Goal: Task Accomplishment & Management: Use online tool/utility

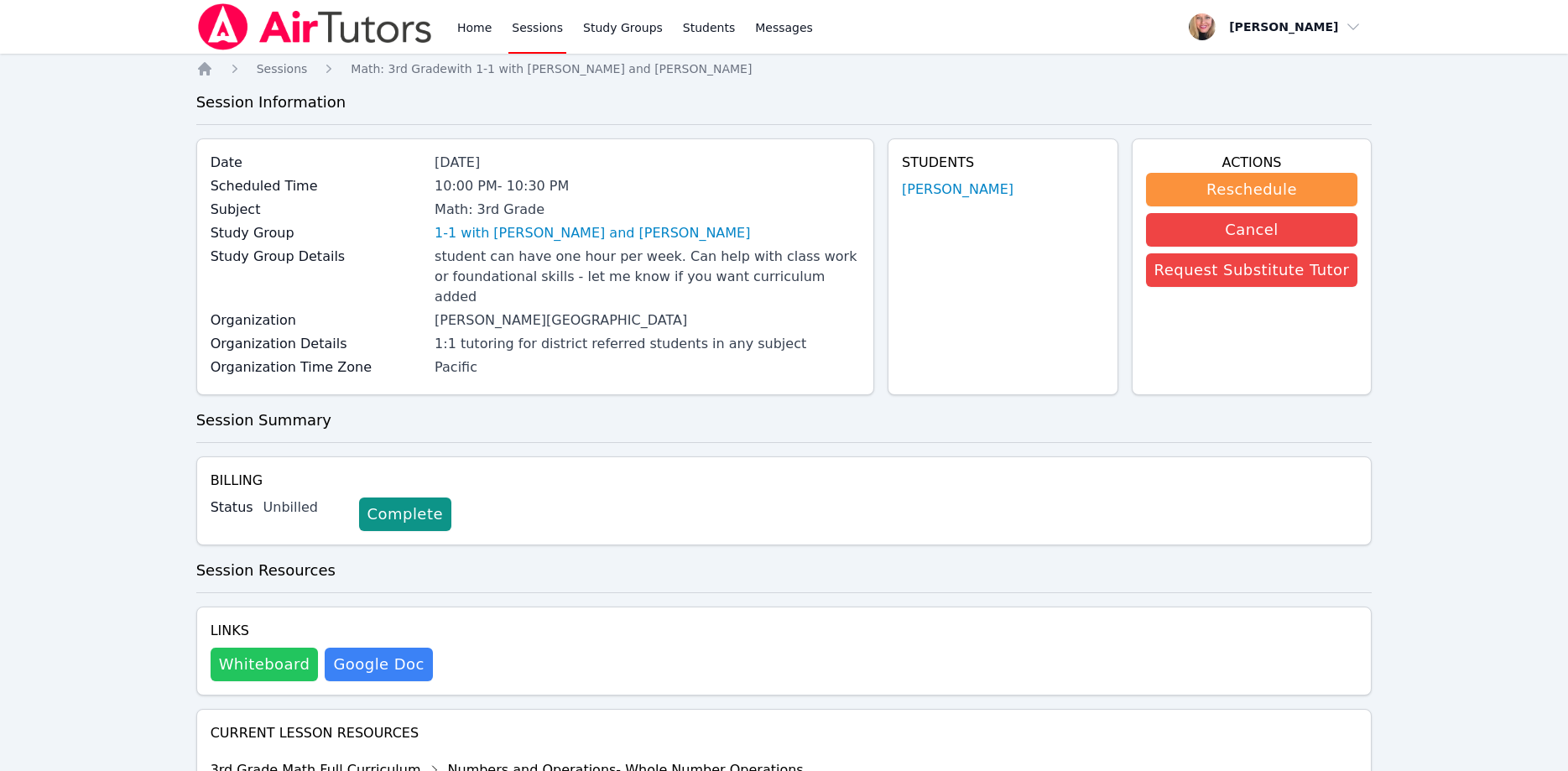
click at [230, 650] on button "Whiteboard" at bounding box center [265, 664] width 108 height 33
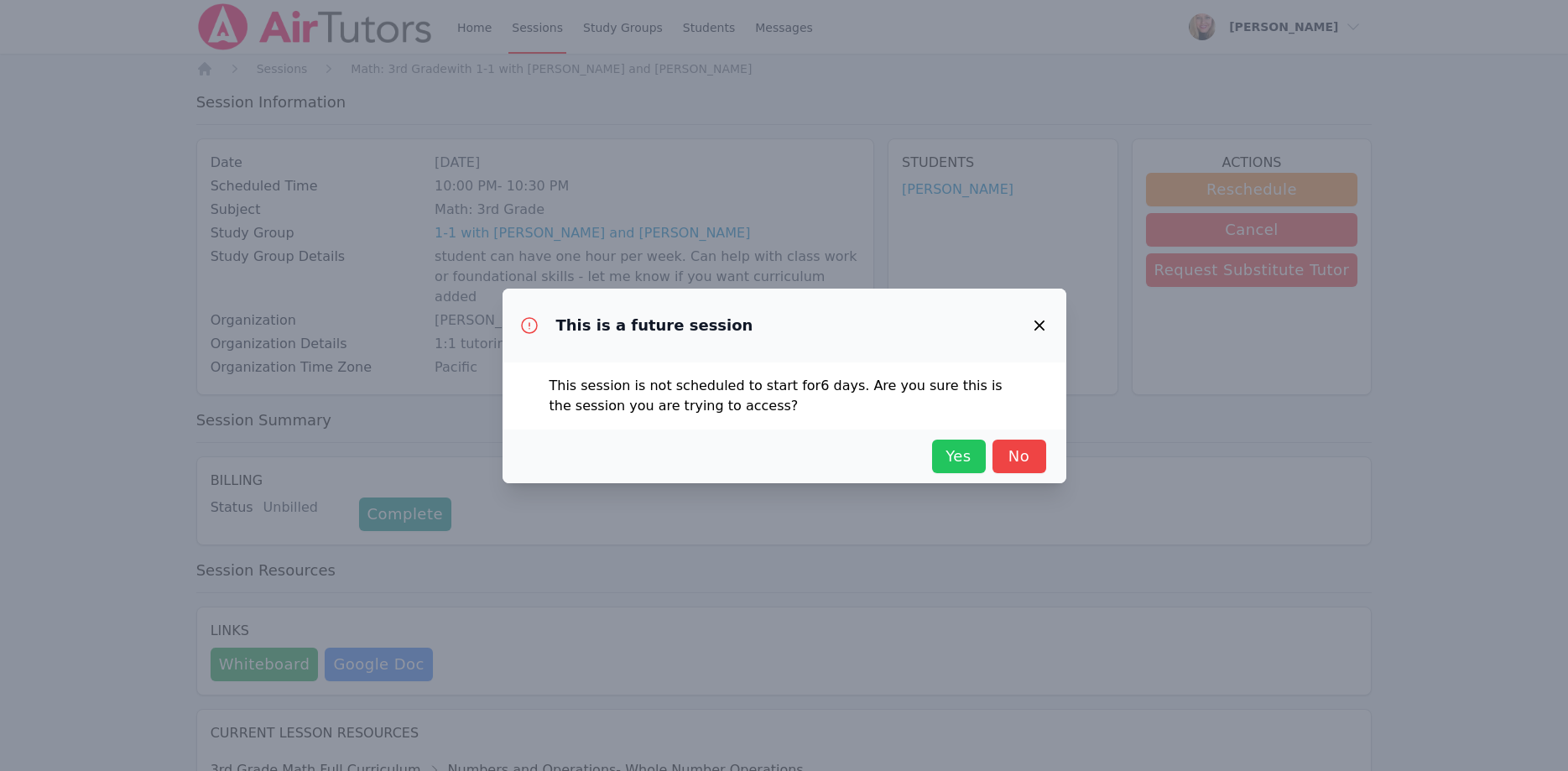
click at [939, 458] on button "Yes" at bounding box center [958, 456] width 53 height 33
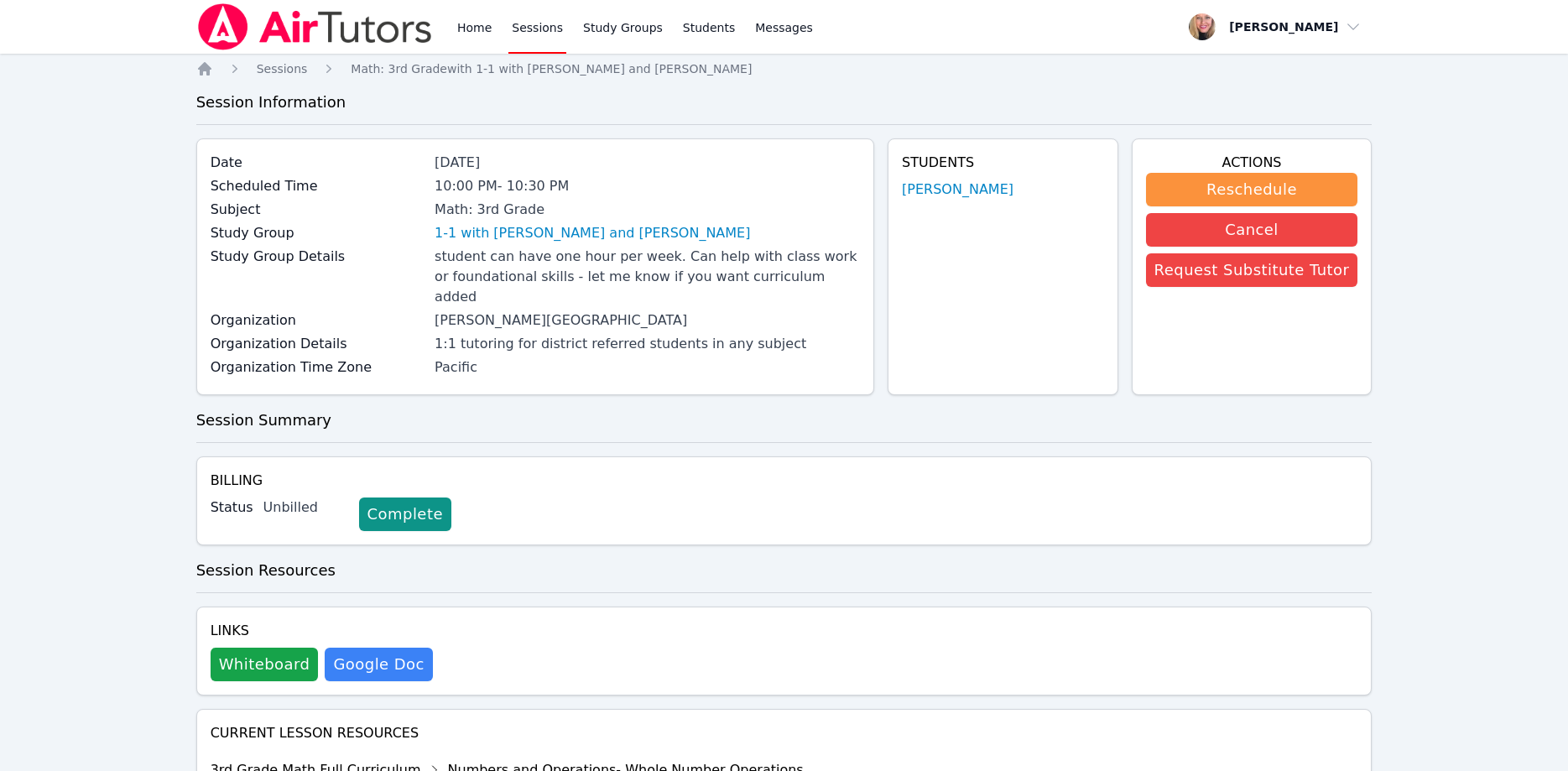
scroll to position [309, 0]
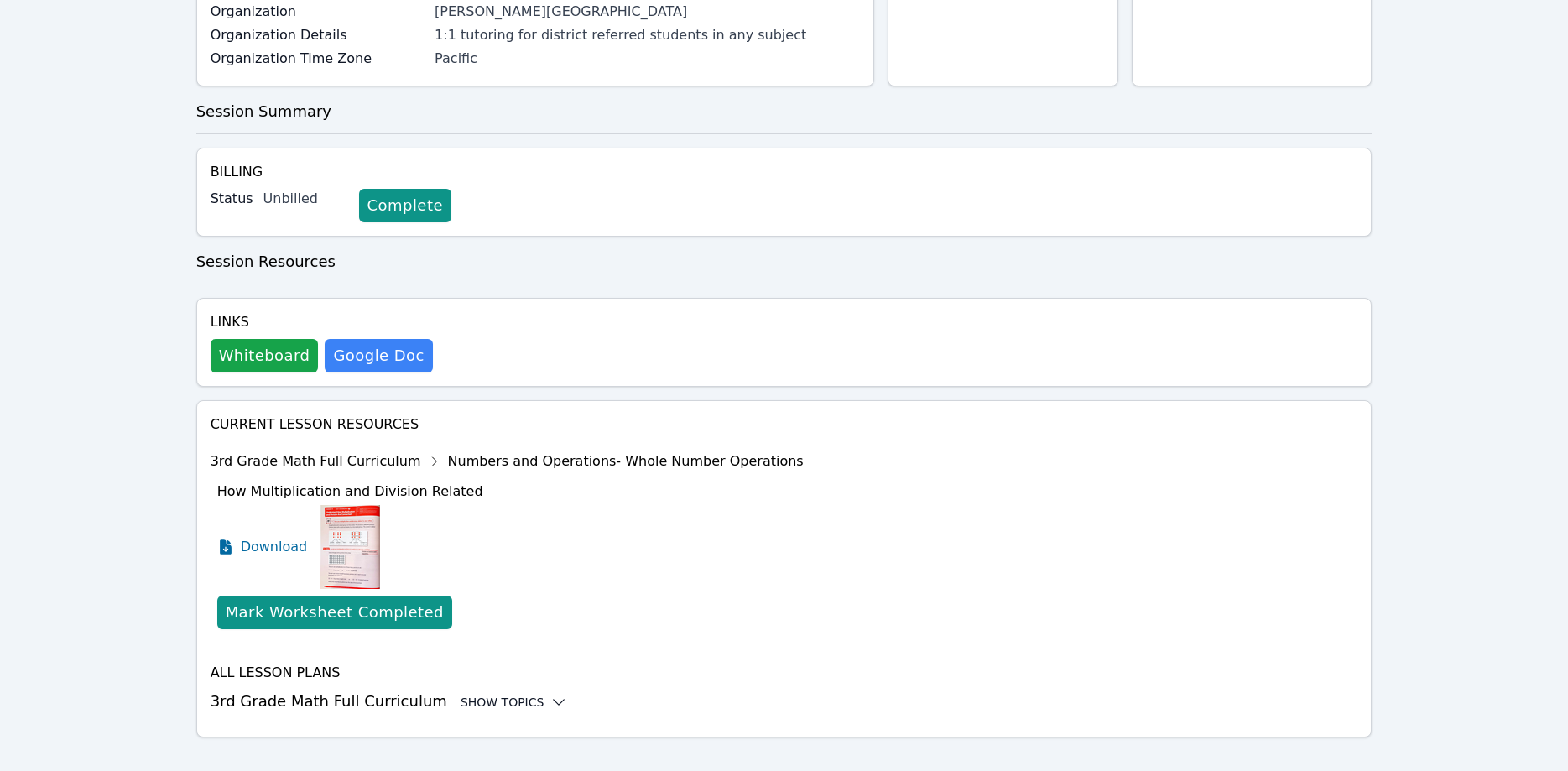
click at [479, 694] on div "Show Topics" at bounding box center [514, 702] width 108 height 17
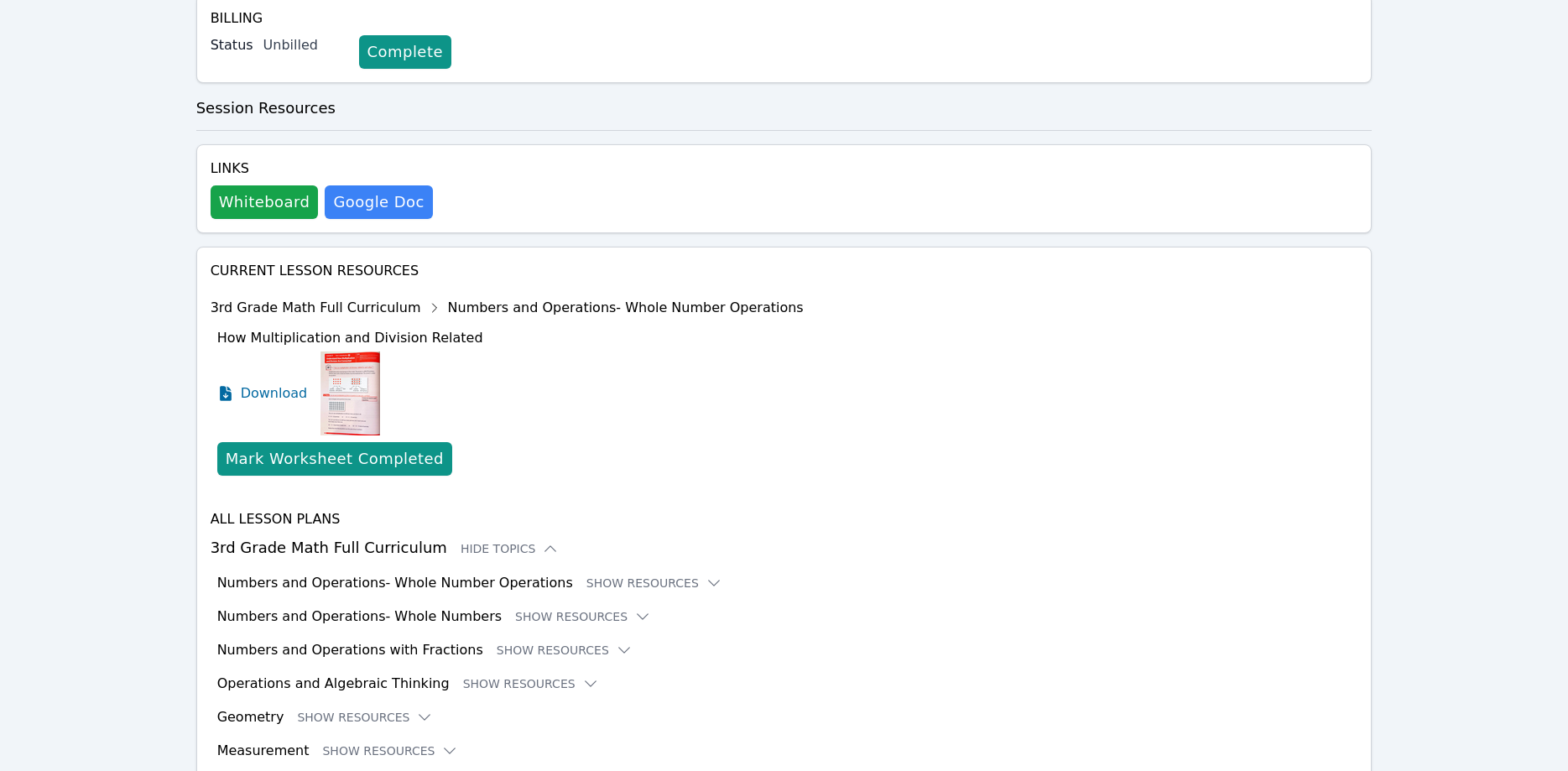
scroll to position [547, 0]
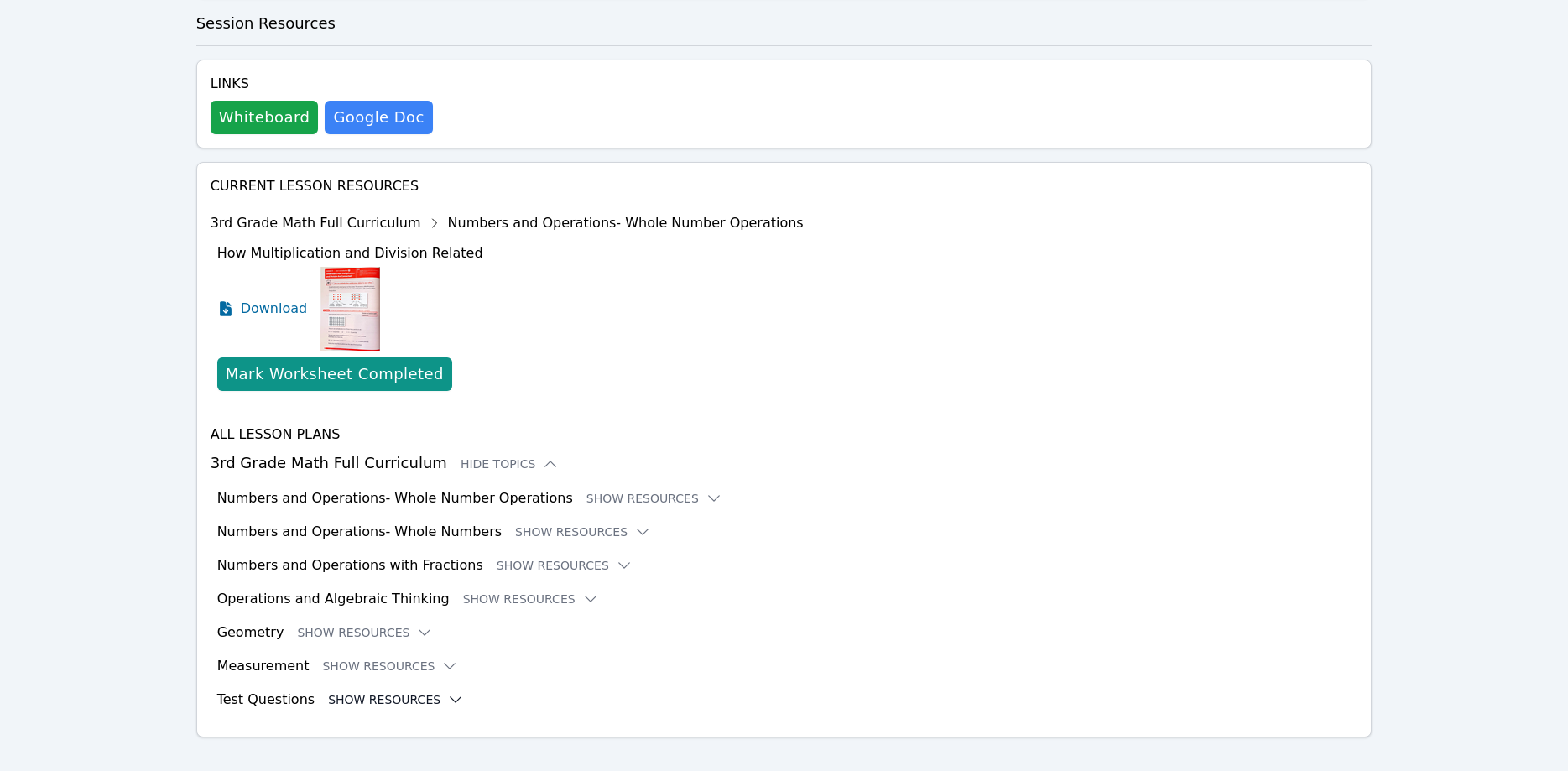
click at [371, 691] on button "Show Resources" at bounding box center [396, 700] width 136 height 17
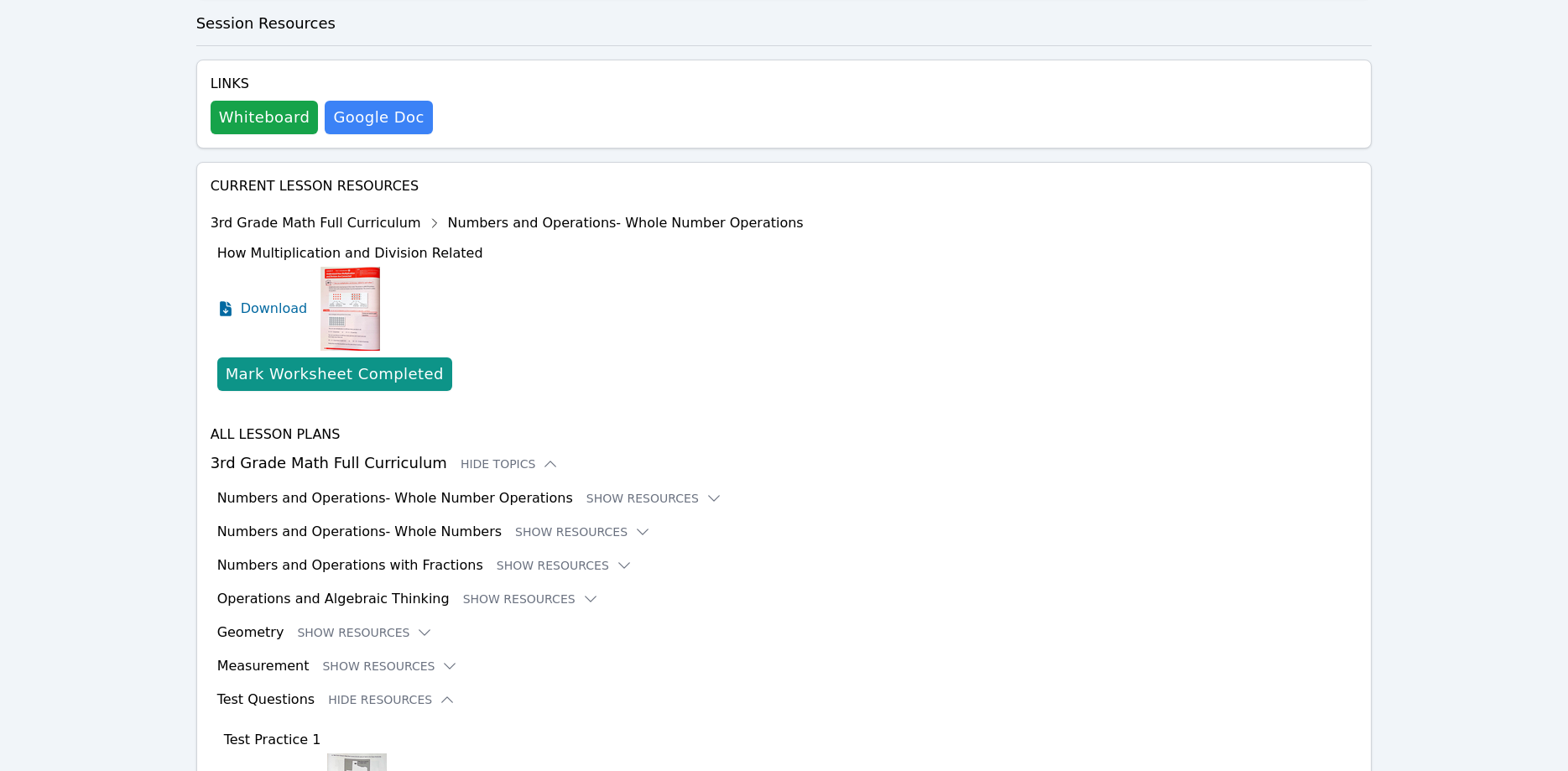
scroll to position [889, 0]
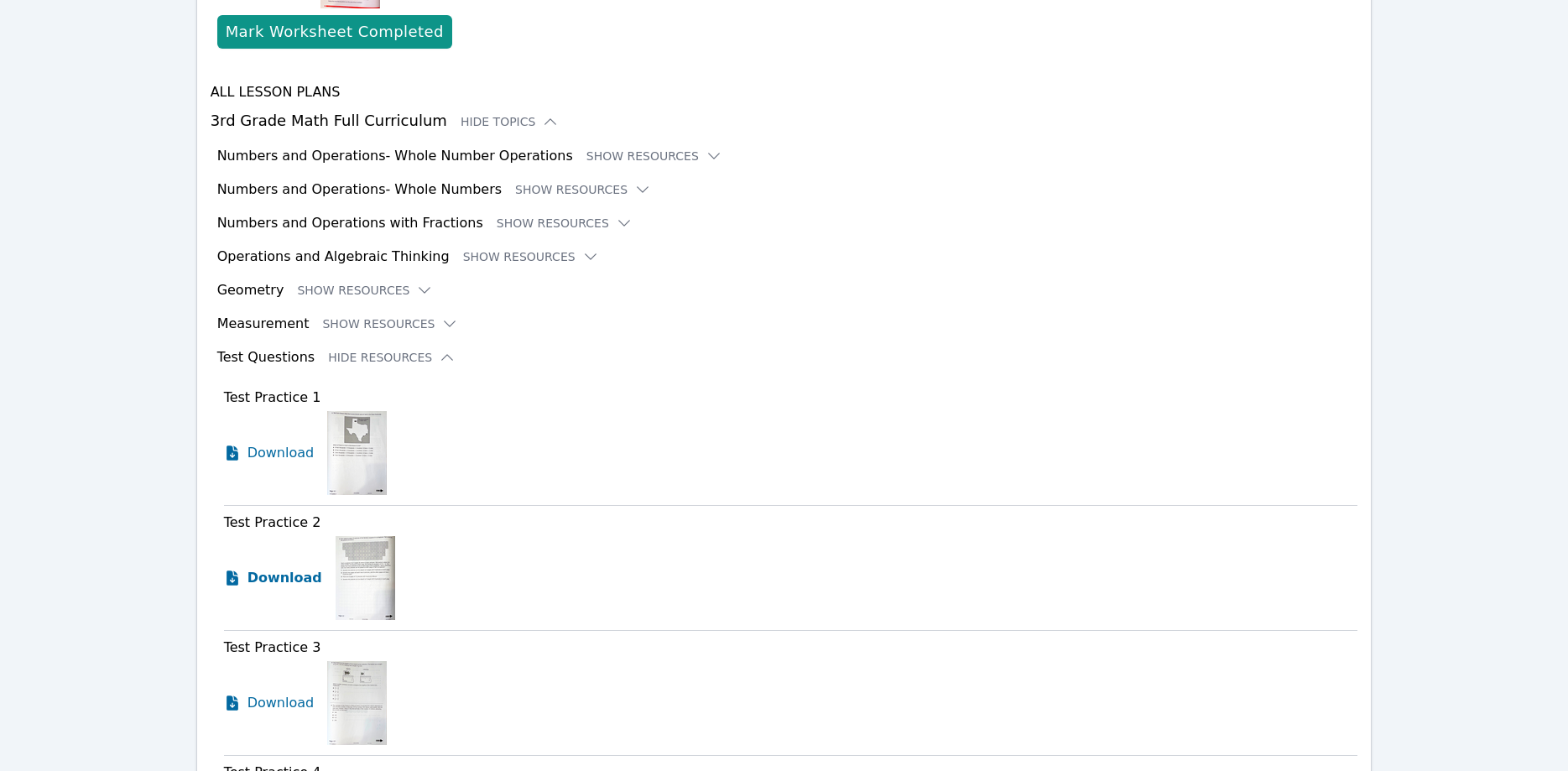
click at [295, 568] on span "Download" at bounding box center [285, 578] width 75 height 20
click at [636, 147] on button "Show Resources" at bounding box center [654, 155] width 136 height 17
click at [706, 147] on icon at bounding box center [714, 155] width 17 height 17
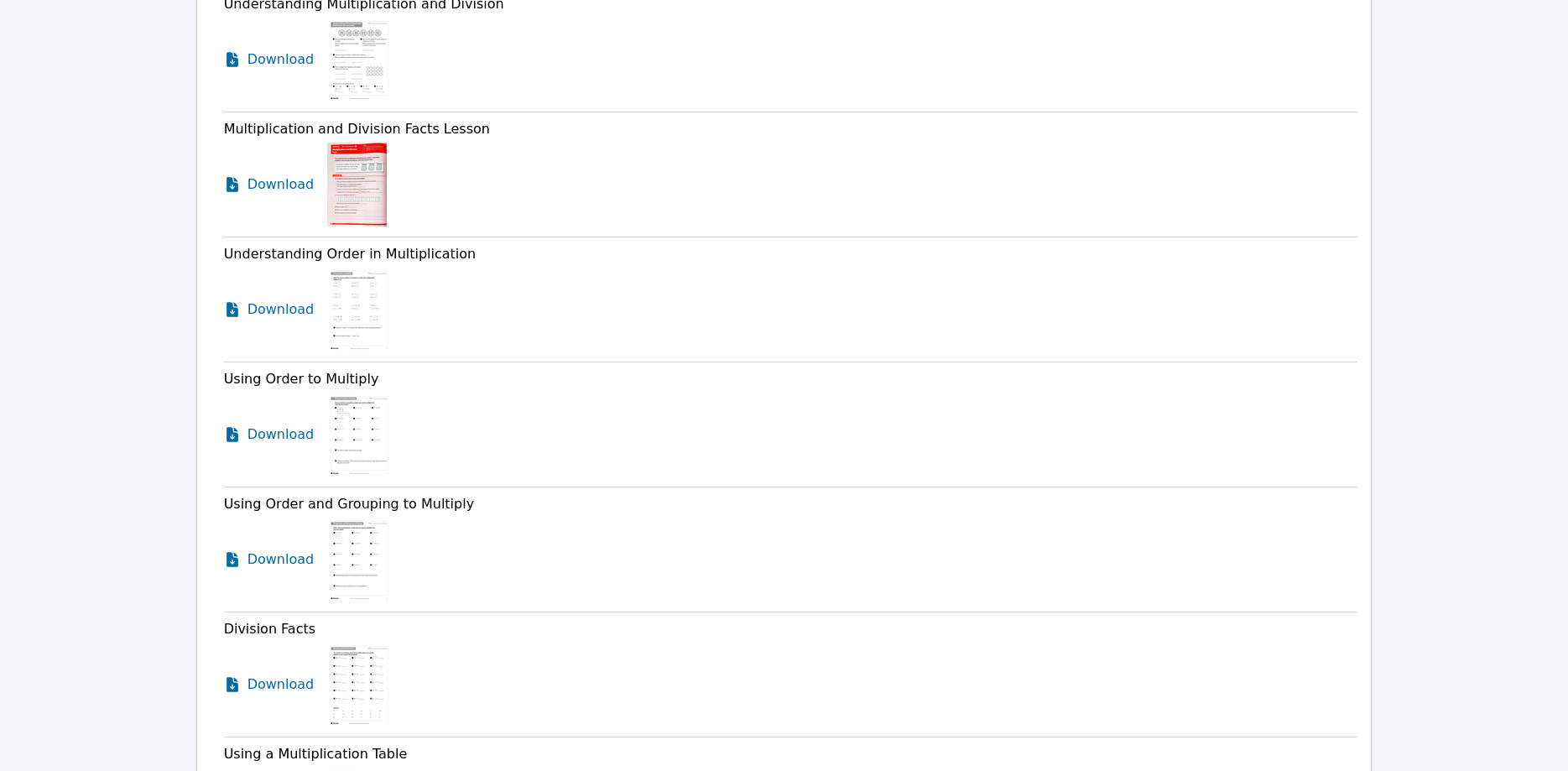
scroll to position [2944, 0]
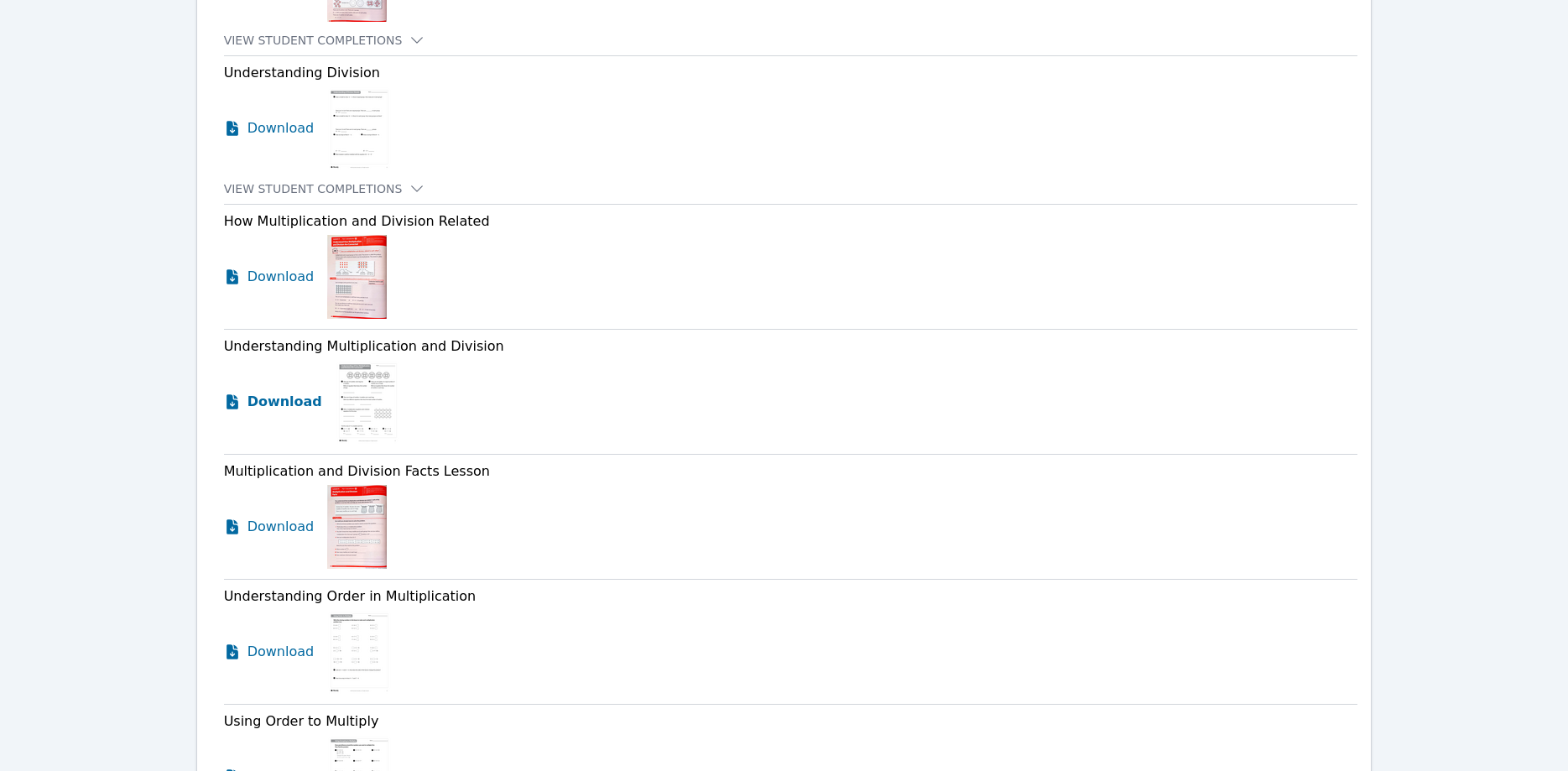
click at [230, 394] on icon at bounding box center [232, 401] width 12 height 15
click at [235, 520] on icon at bounding box center [232, 527] width 12 height 15
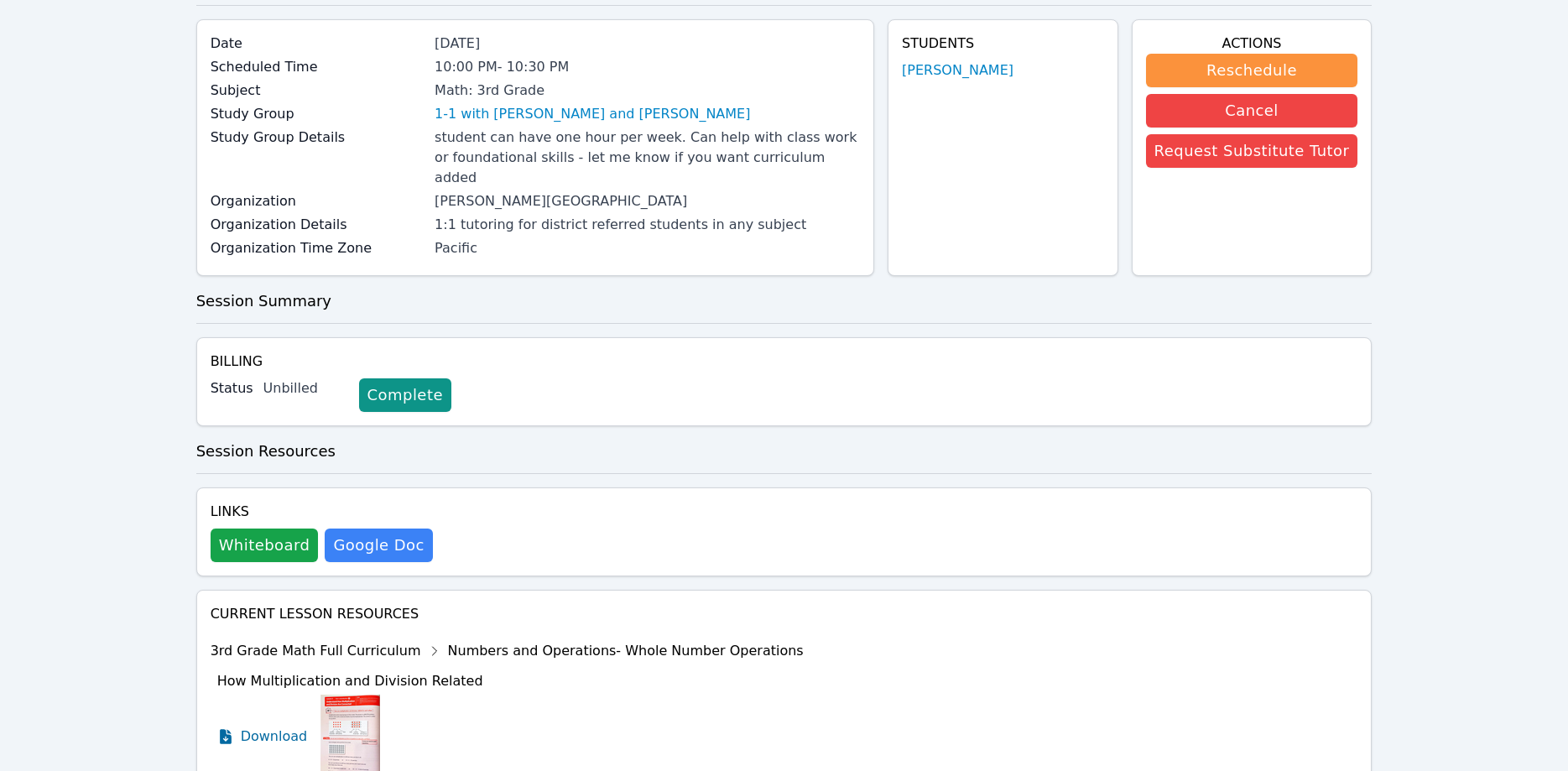
scroll to position [0, 0]
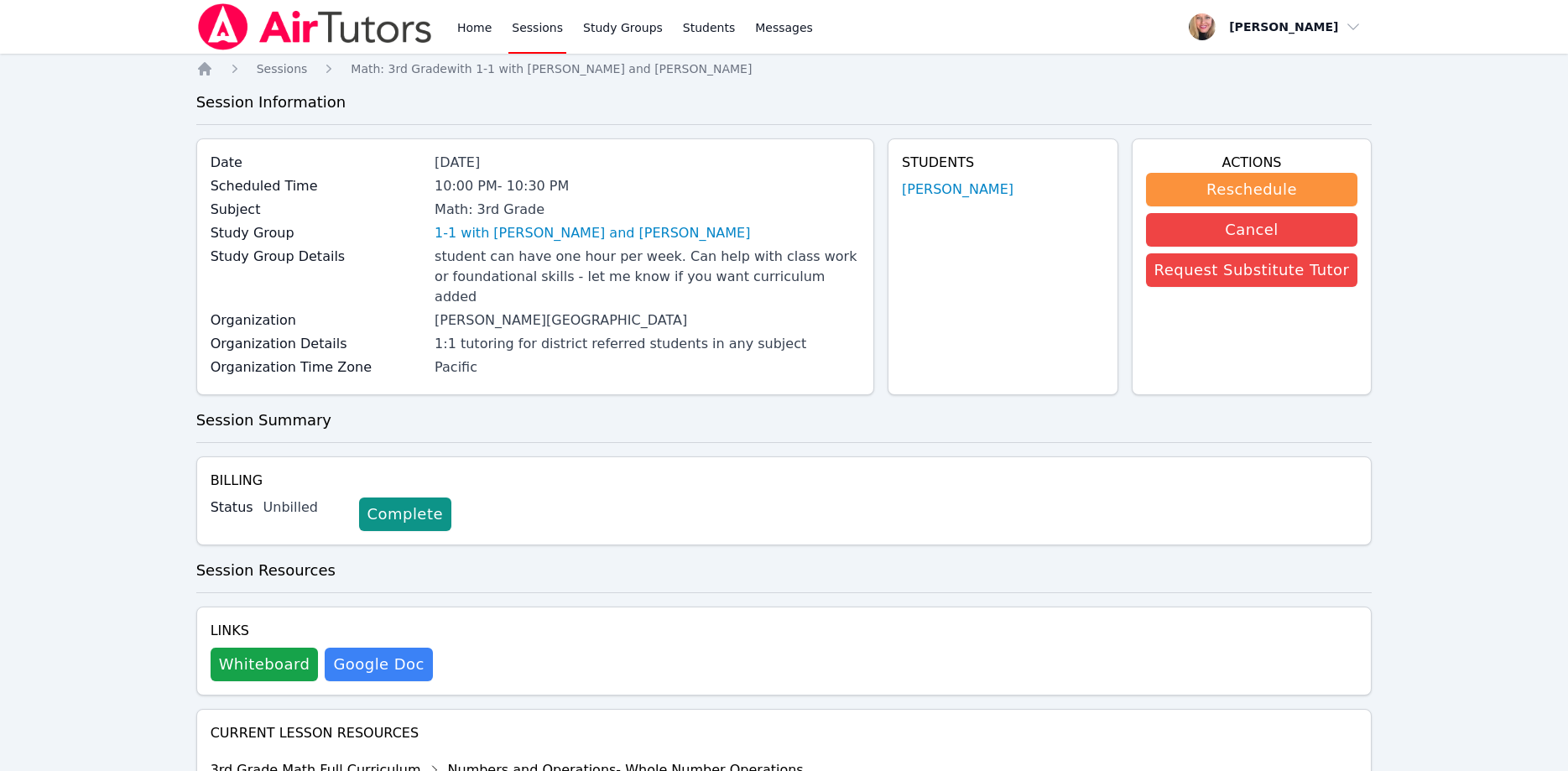
click at [406, 33] on img at bounding box center [315, 27] width 238 height 47
